Goal: Complete application form

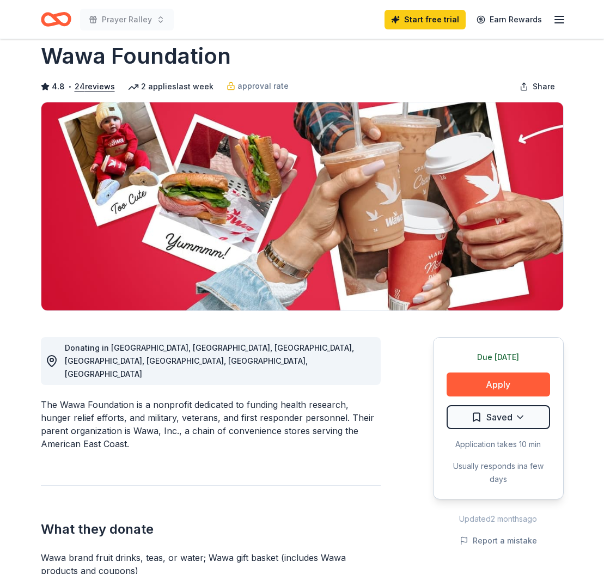
scroll to position [32, 0]
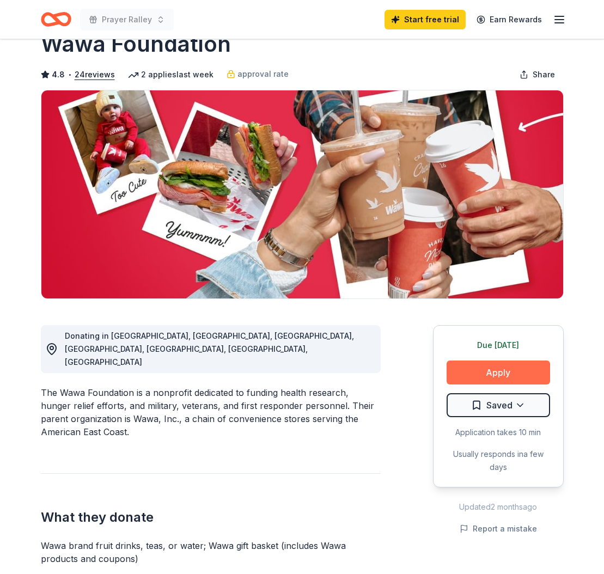
click at [498, 376] on button "Apply" at bounding box center [497, 372] width 103 height 24
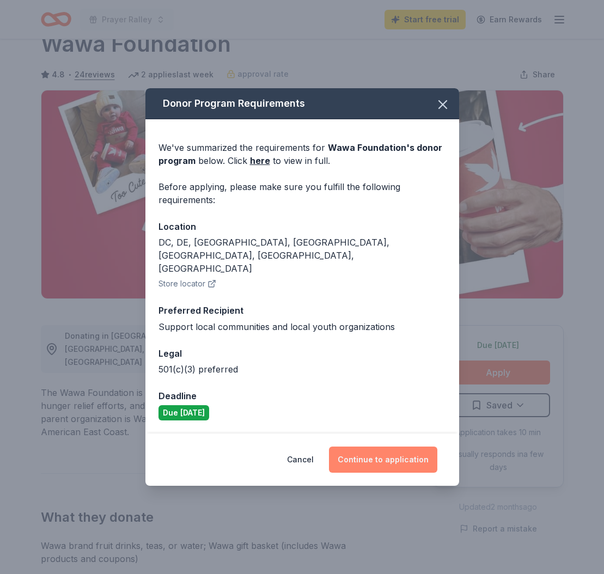
click at [378, 446] on button "Continue to application" at bounding box center [383, 459] width 108 height 26
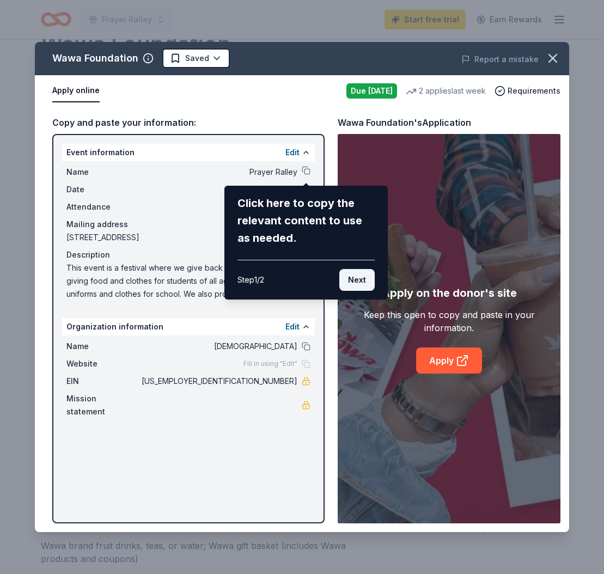
click at [360, 279] on button "Next" at bounding box center [356, 280] width 35 height 22
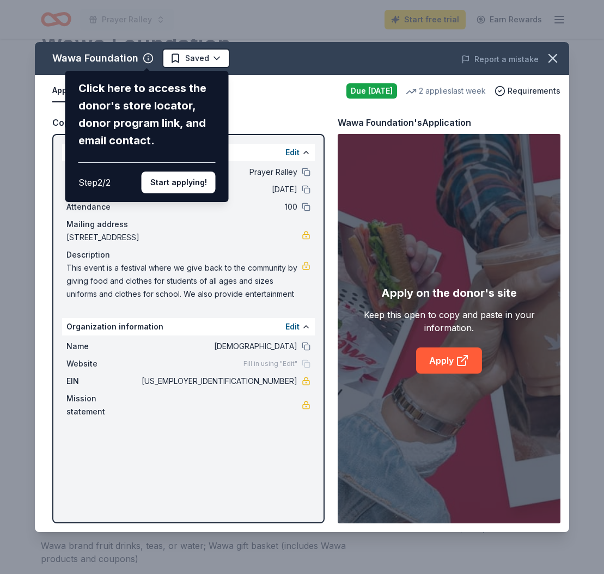
click at [281, 189] on div "Wawa Foundation Click here to access the donor's store locator, donor program l…" at bounding box center [302, 287] width 534 height 490
click at [290, 152] on div "Wawa Foundation Click here to access the donor's store locator, donor program l…" at bounding box center [302, 287] width 534 height 490
click at [186, 172] on button "Start applying!" at bounding box center [179, 183] width 74 height 22
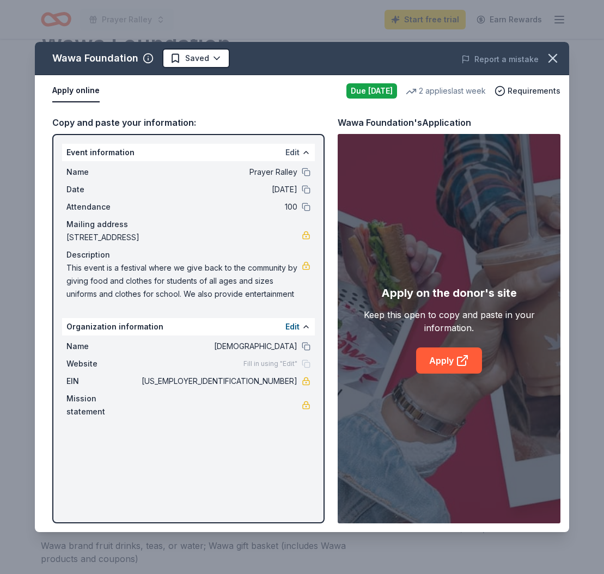
click at [291, 153] on button "Edit" at bounding box center [292, 152] width 14 height 13
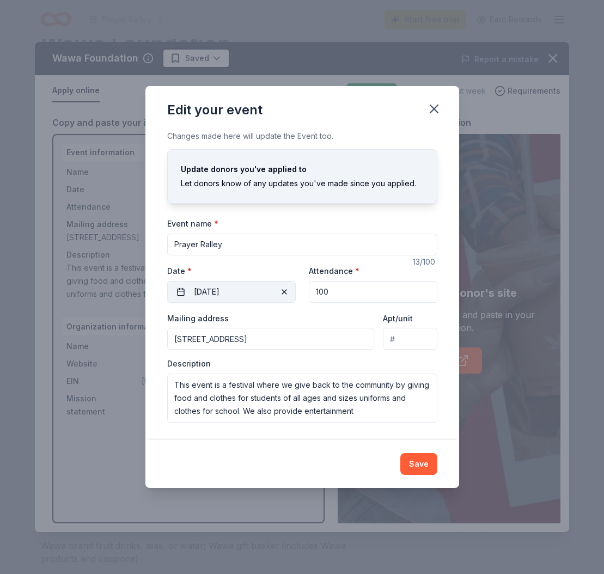
click at [240, 292] on button "[DATE]" at bounding box center [231, 292] width 128 height 22
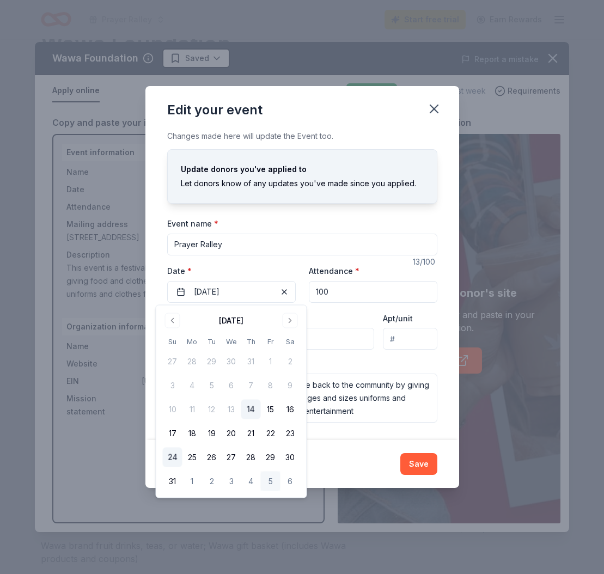
click at [174, 458] on button "24" at bounding box center [173, 458] width 20 height 20
click at [197, 315] on div "[DATE]" at bounding box center [231, 319] width 137 height 15
click at [260, 290] on button "[DATE]" at bounding box center [231, 292] width 128 height 22
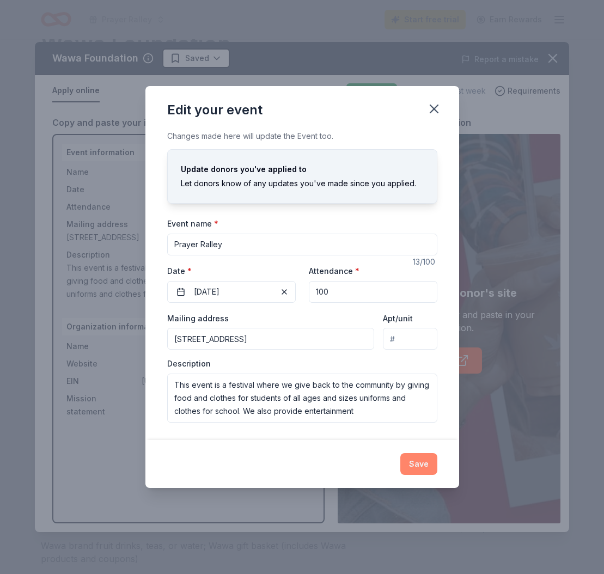
click at [421, 465] on button "Save" at bounding box center [418, 464] width 37 height 22
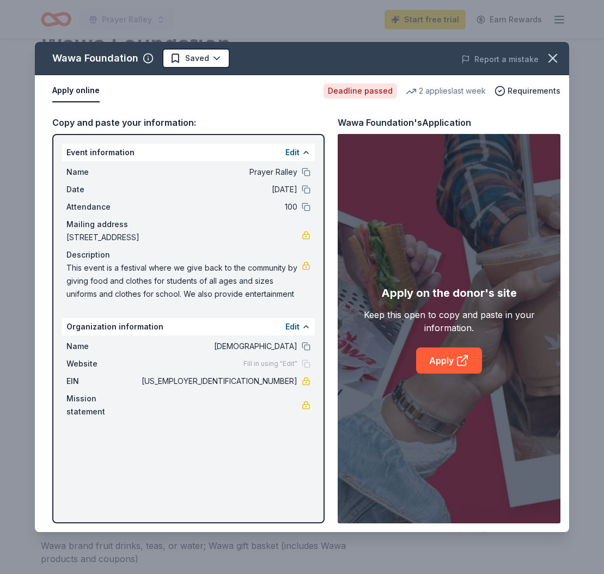
drag, startPoint x: 302, startPoint y: 361, endPoint x: 299, endPoint y: 353, distance: 8.3
click at [302, 360] on div "Fill in using "Edit"" at bounding box center [276, 363] width 67 height 9
click at [296, 328] on button "Edit" at bounding box center [292, 326] width 14 height 13
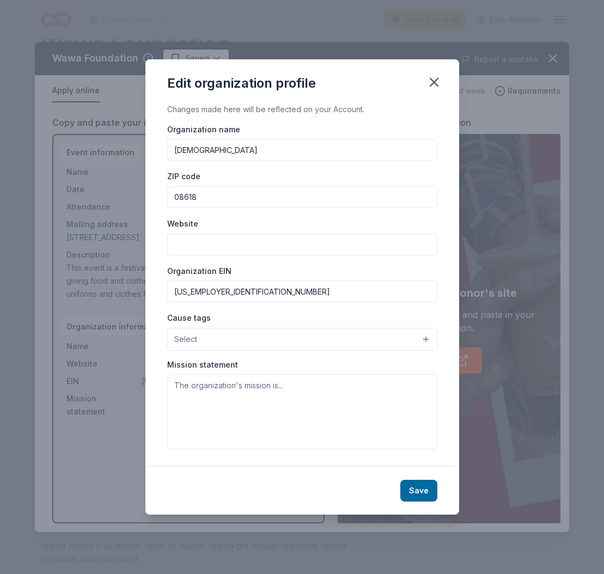
click at [218, 245] on input "Website" at bounding box center [302, 245] width 270 height 22
type input "[DOMAIN_NAME]"
click at [420, 488] on button "Save" at bounding box center [418, 491] width 37 height 22
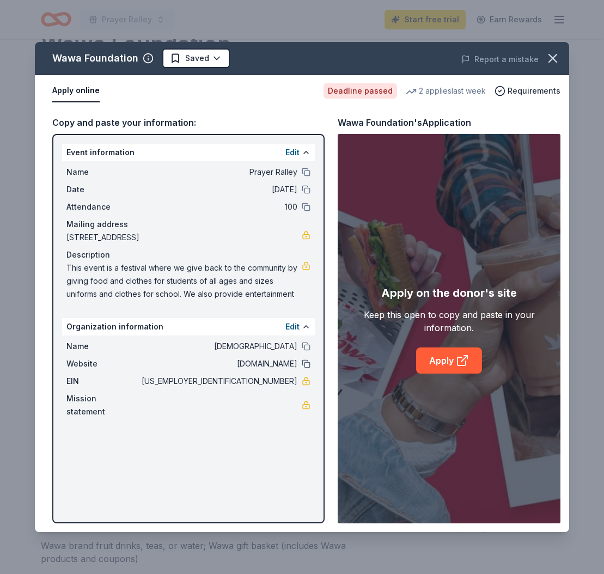
click at [309, 362] on button at bounding box center [306, 363] width 9 height 9
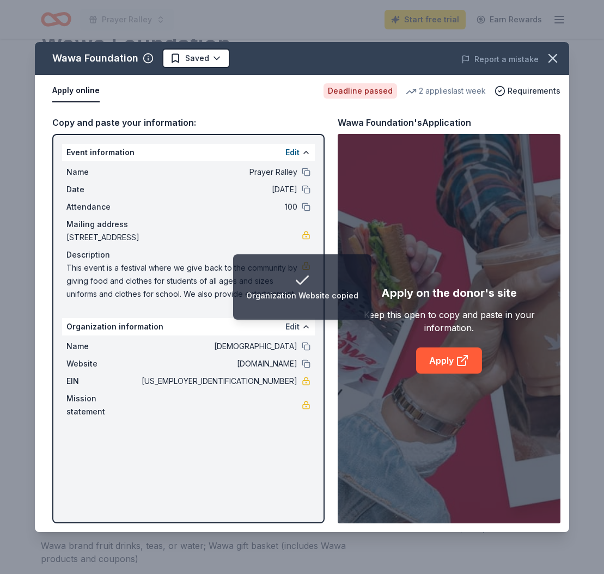
click at [293, 328] on button "Edit" at bounding box center [292, 326] width 14 height 13
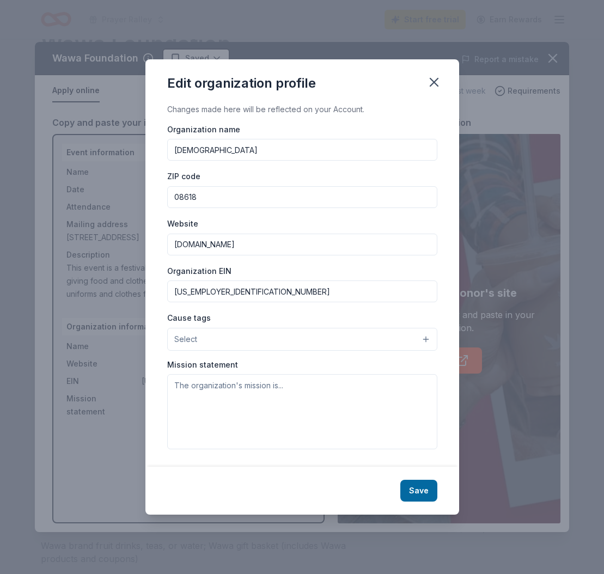
click at [295, 246] on input "[DOMAIN_NAME]" at bounding box center [302, 245] width 270 height 22
type input "[DOMAIN_NAME]"
click at [407, 335] on button "Select" at bounding box center [302, 339] width 270 height 23
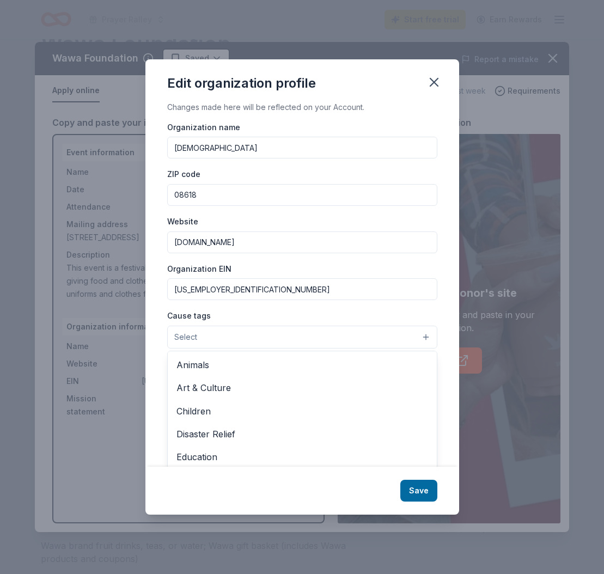
scroll to position [1, 0]
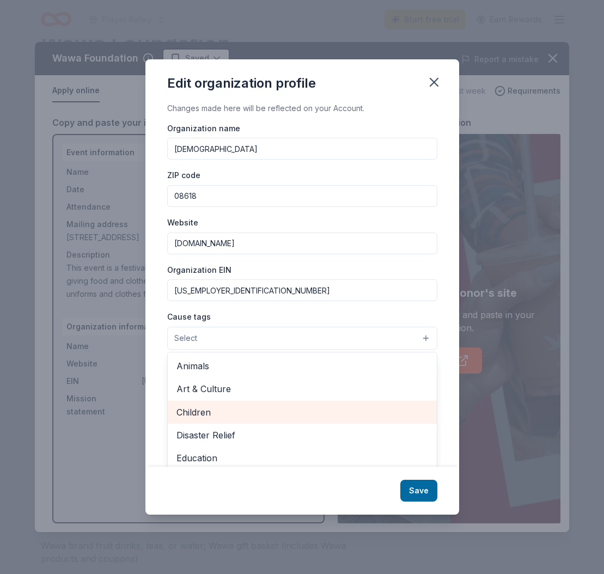
click at [201, 413] on span "Children" at bounding box center [302, 412] width 252 height 14
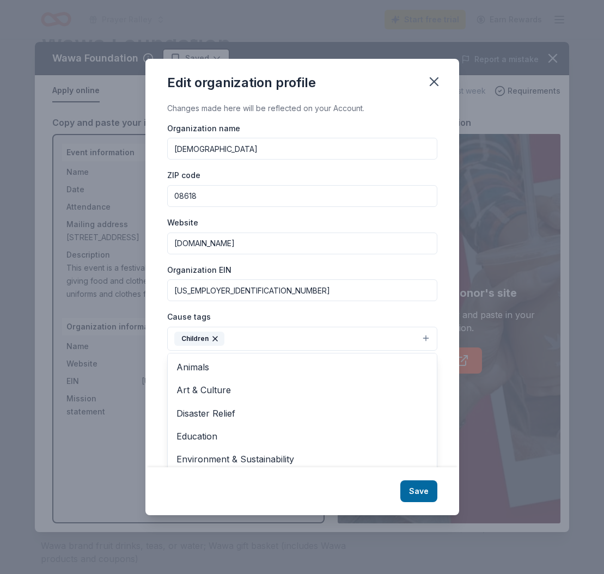
click at [419, 491] on div "Edit organization profile Changes made here will be reflected on your Account. …" at bounding box center [302, 287] width 314 height 457
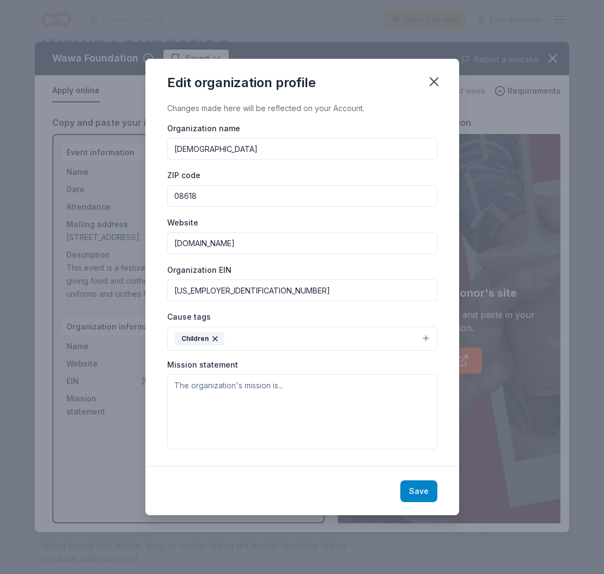
scroll to position [0, 0]
click at [421, 491] on button "Save" at bounding box center [418, 491] width 37 height 22
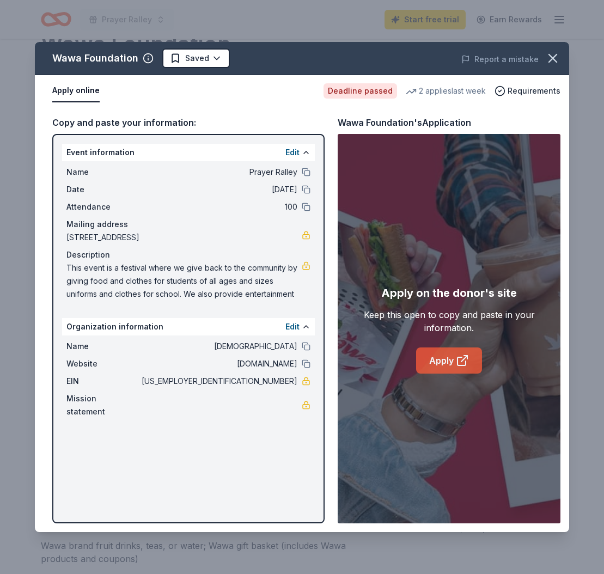
click at [461, 365] on icon at bounding box center [462, 360] width 13 height 13
